Goal: Task Accomplishment & Management: Manage account settings

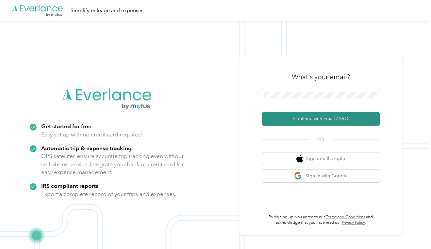
click at [303, 119] on button "Continue with Email / SSO" at bounding box center [321, 119] width 118 height 14
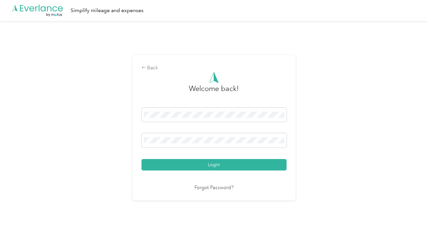
click at [215, 164] on button "Login" at bounding box center [214, 164] width 145 height 11
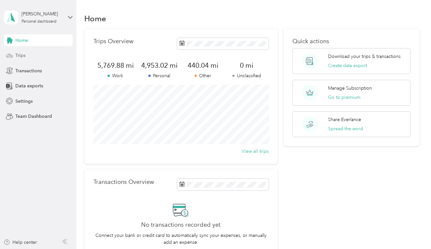
click at [22, 55] on span "Trips" at bounding box center [20, 55] width 10 height 7
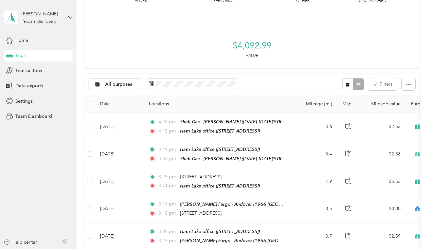
click at [177, 38] on div "5,769.88 mi Work 4,953.02 mi Personal 440.04 mi Other 0 mi Unclassified $4,092.…" at bounding box center [251, 22] width 335 height 92
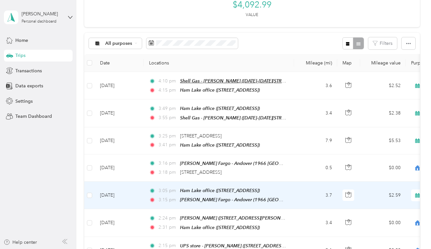
scroll to position [69, 0]
